Goal: Task Accomplishment & Management: Use online tool/utility

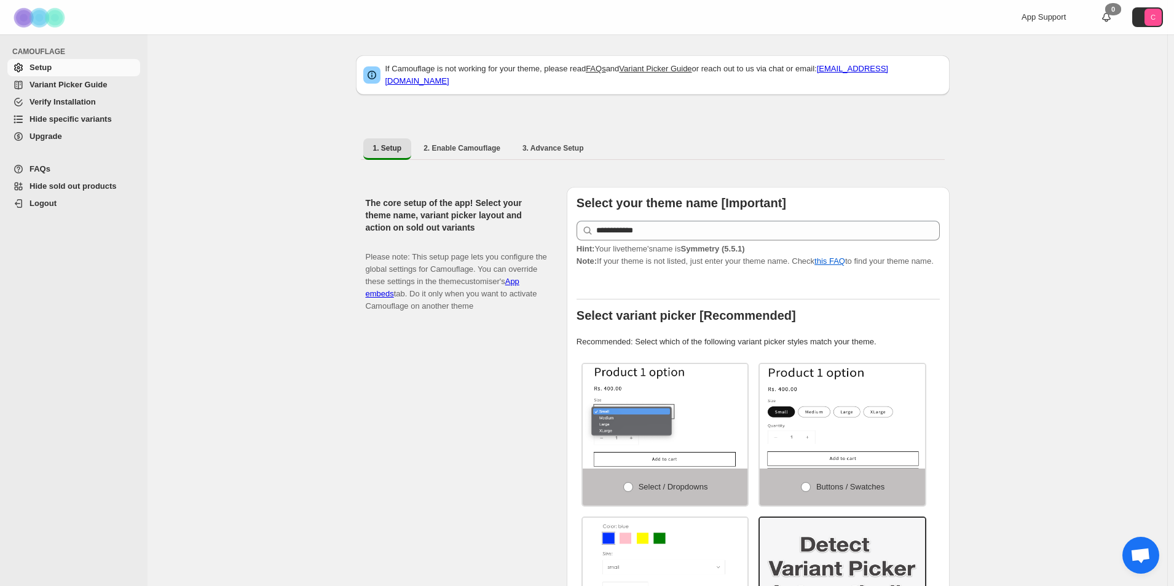
click at [60, 120] on span "Hide specific variants" at bounding box center [70, 118] width 82 height 9
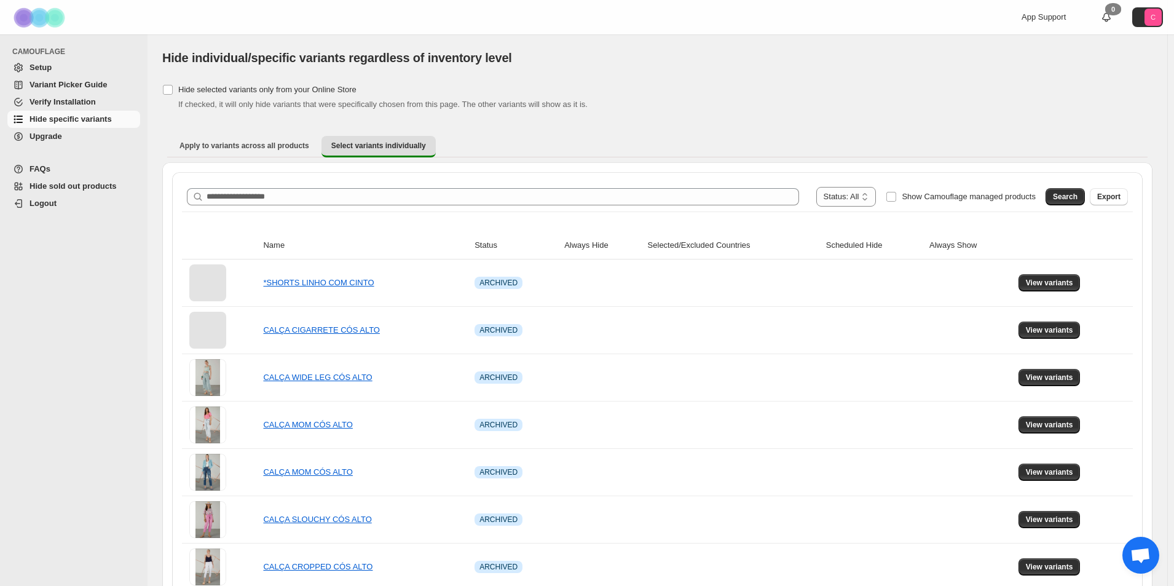
click at [206, 195] on div at bounding box center [493, 196] width 612 height 17
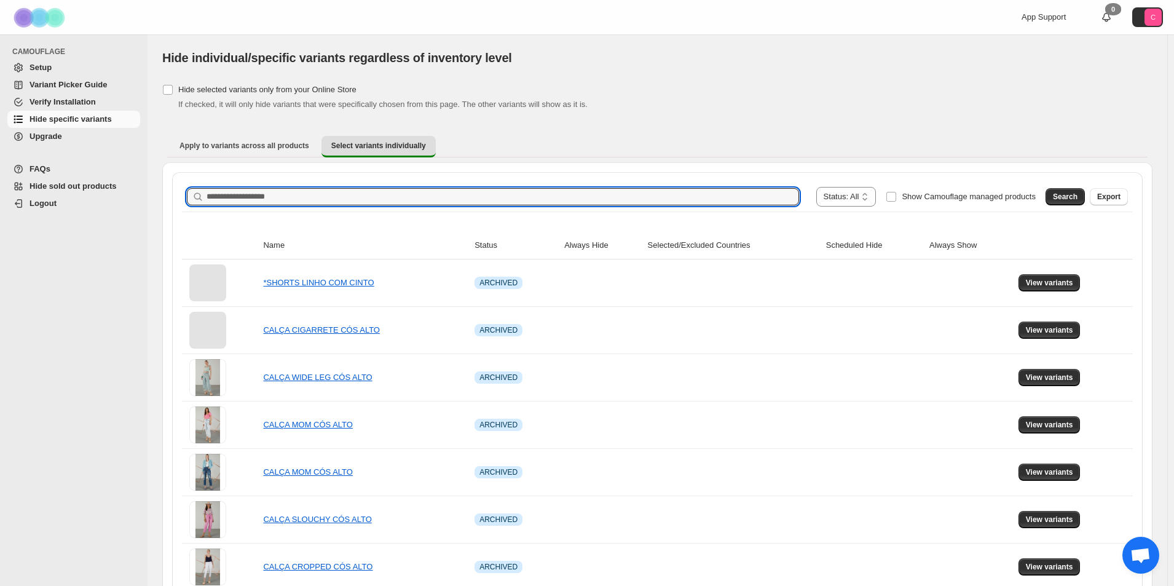
paste input "**********"
type input "**********"
click at [1076, 195] on span "Search" at bounding box center [1065, 197] width 25 height 10
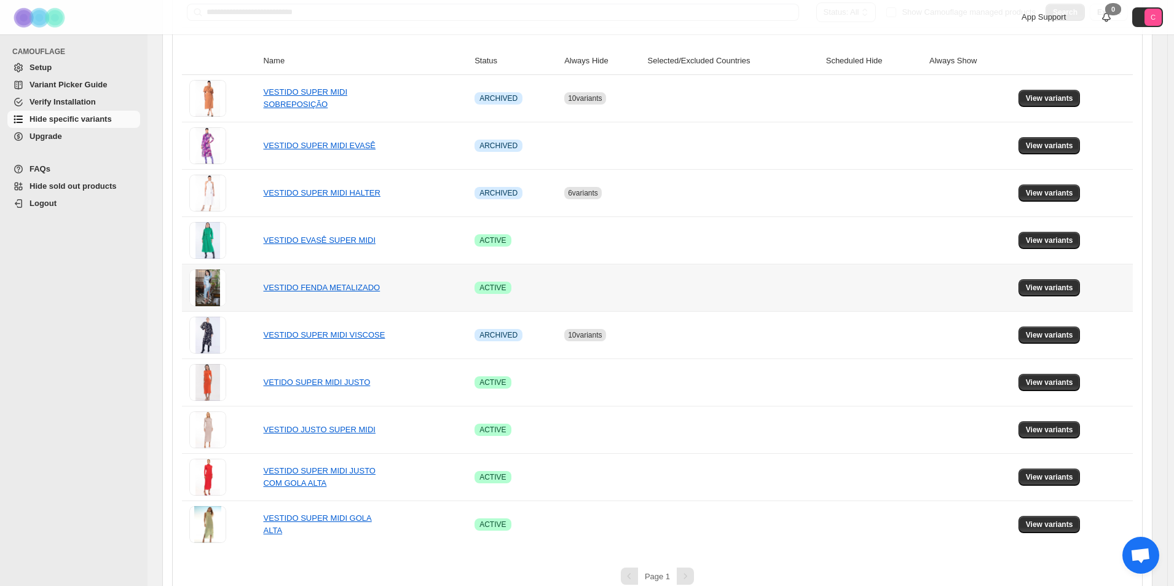
scroll to position [203, 0]
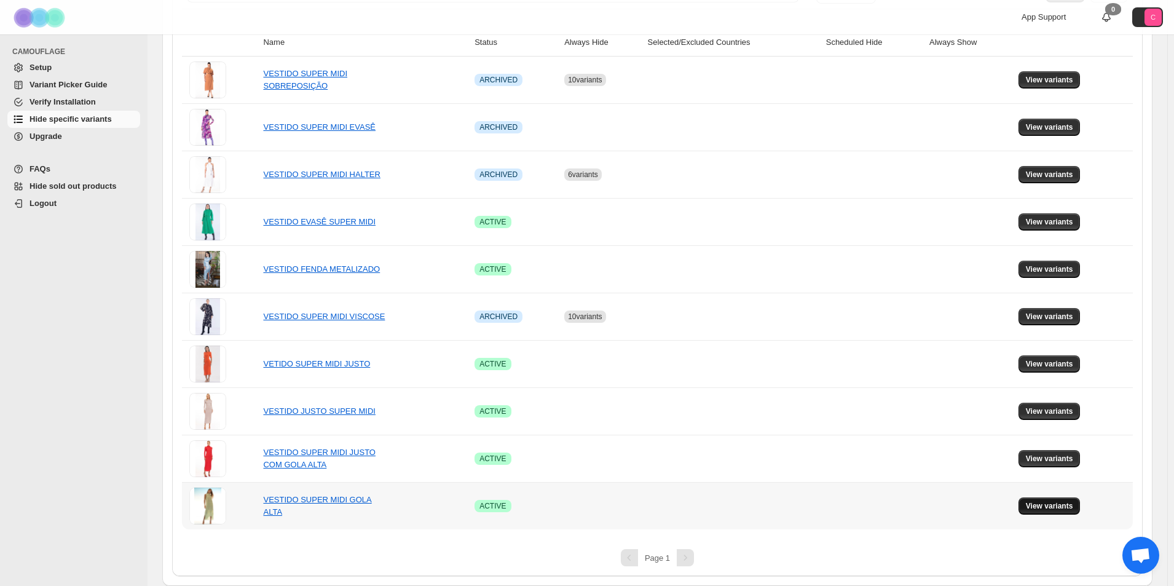
click at [1064, 505] on span "View variants" at bounding box center [1049, 506] width 47 height 10
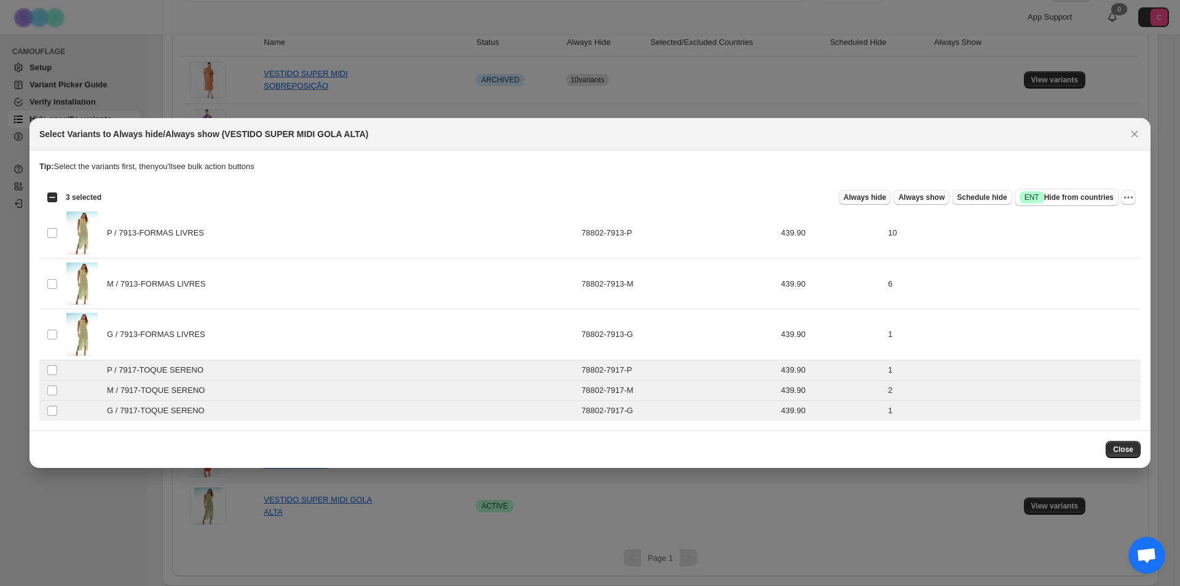
click at [866, 197] on span "Always hide" at bounding box center [865, 197] width 42 height 10
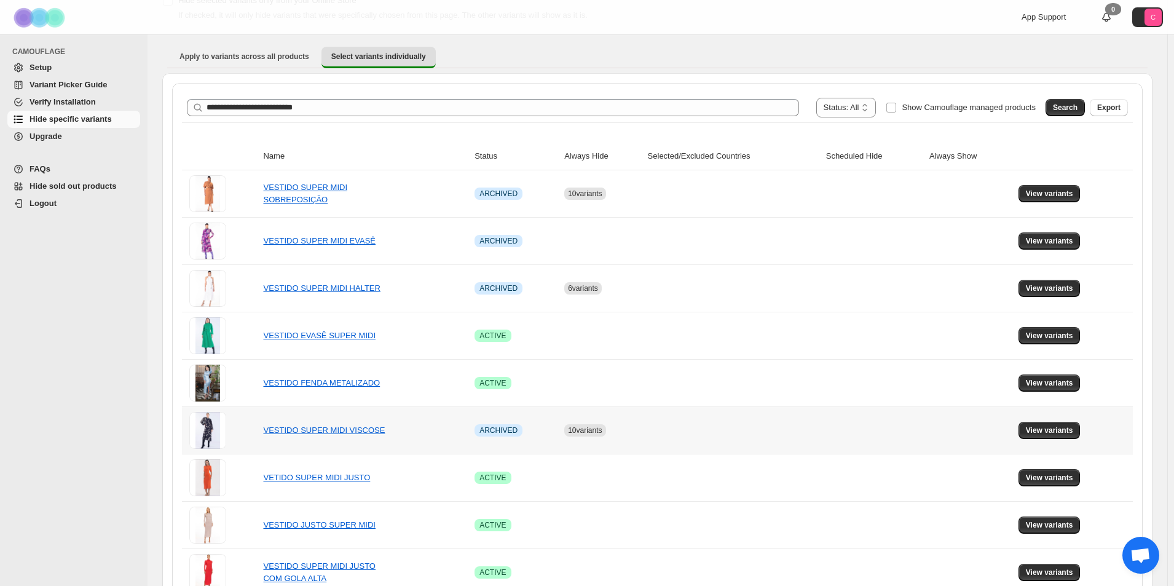
scroll to position [0, 0]
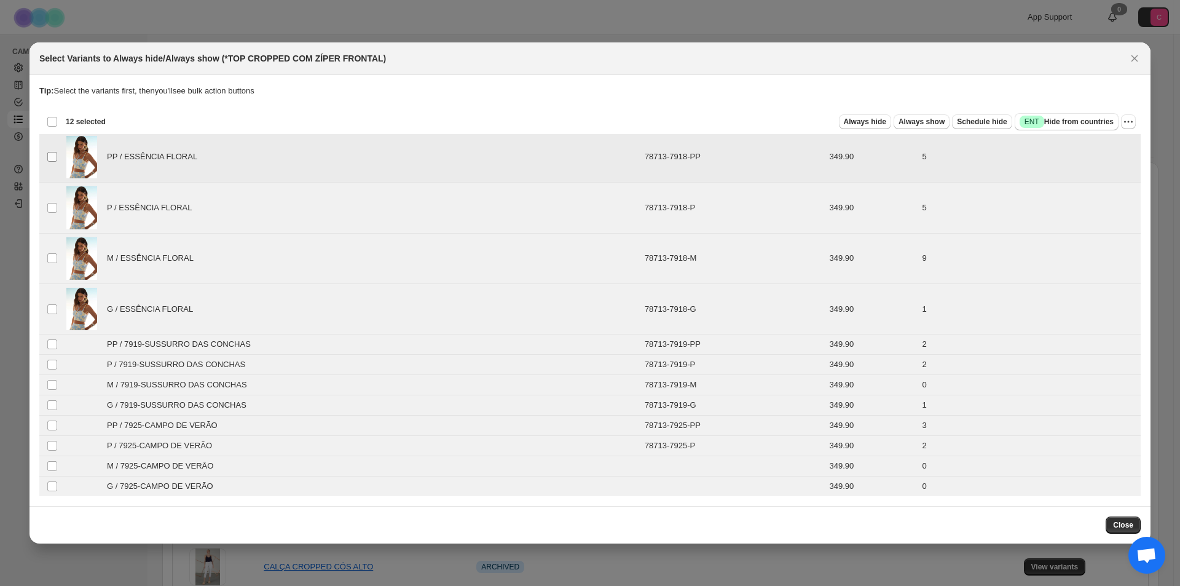
click at [53, 151] on span ":r4:" at bounding box center [52, 156] width 11 height 11
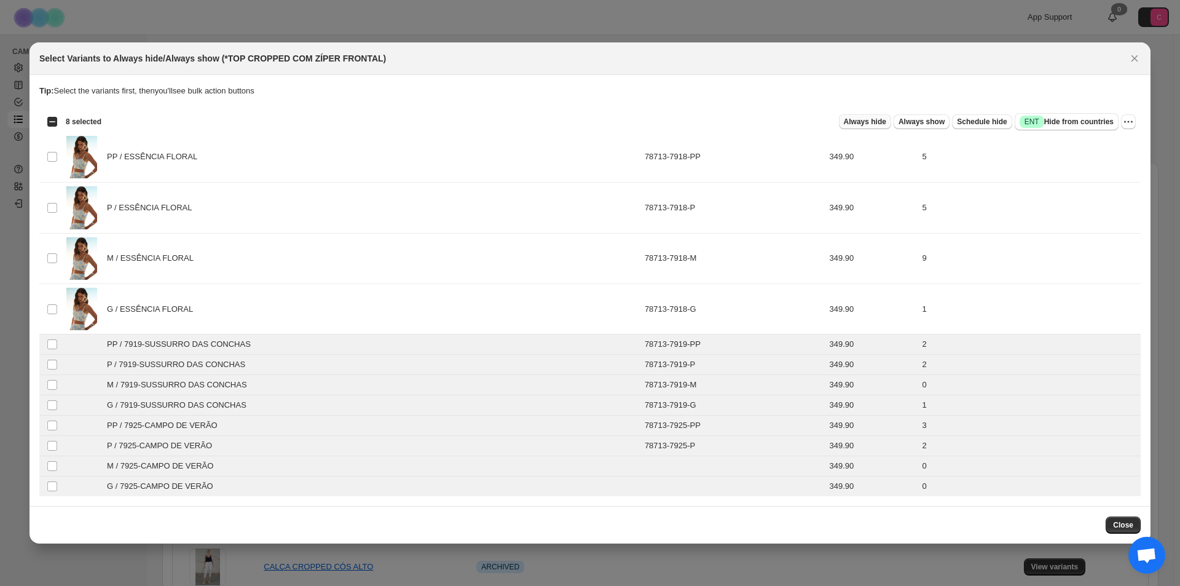
click at [883, 121] on span "Always hide" at bounding box center [865, 122] width 42 height 10
